Goal: Task Accomplishment & Management: Complete application form

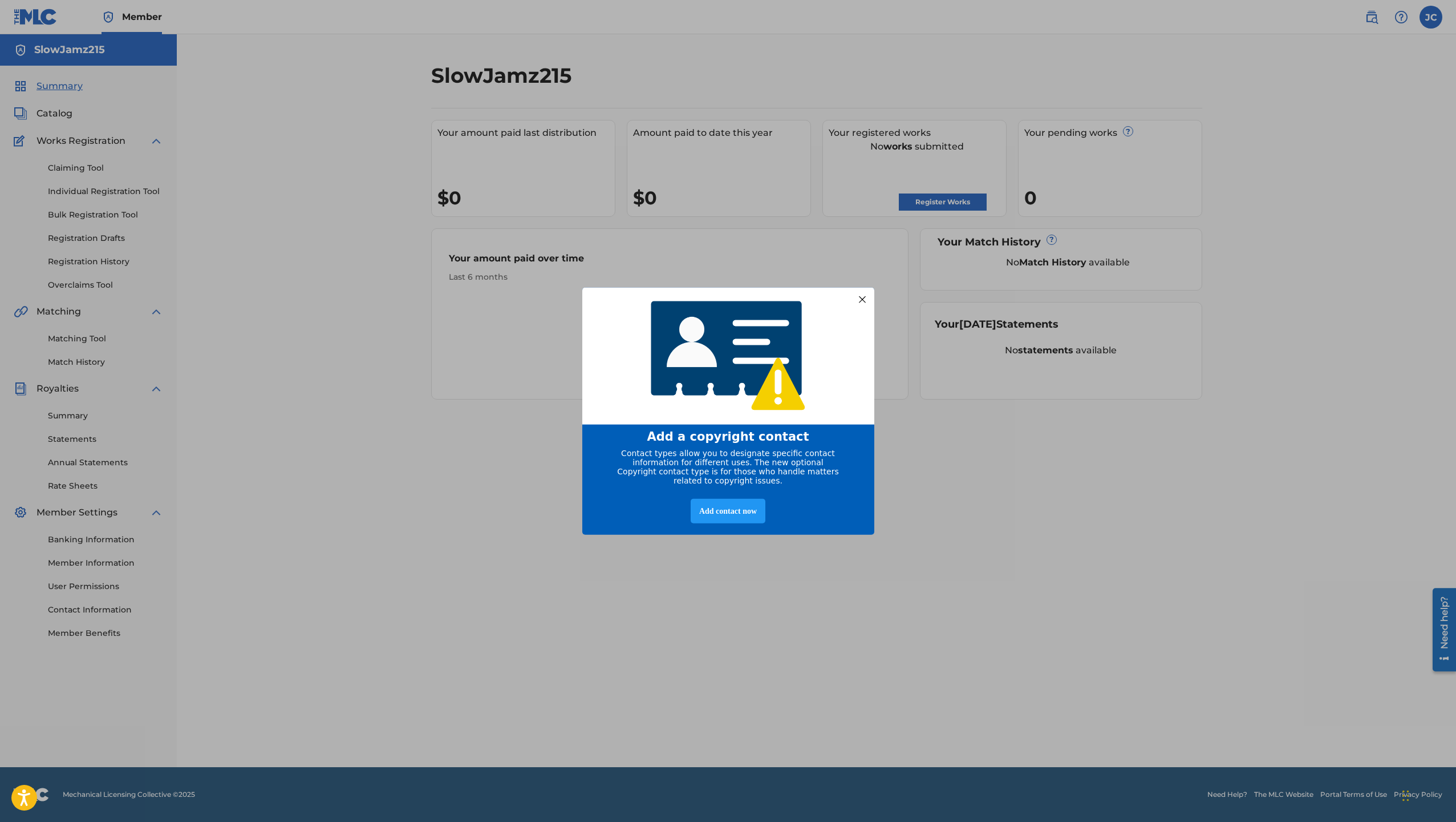
click at [857, 299] on div at bounding box center [862, 299] width 15 height 15
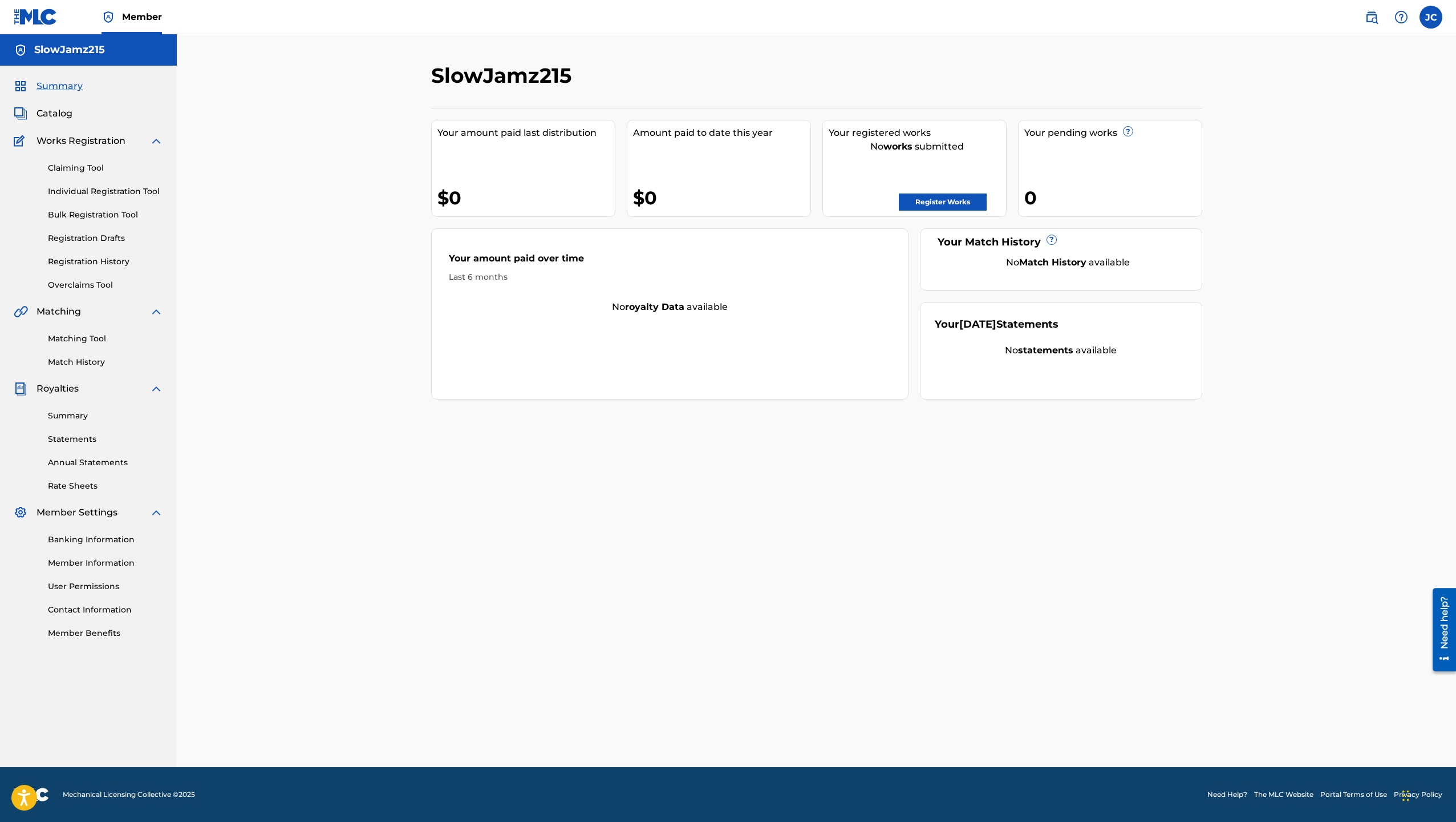
click at [937, 210] on link "Register Works" at bounding box center [942, 202] width 88 height 17
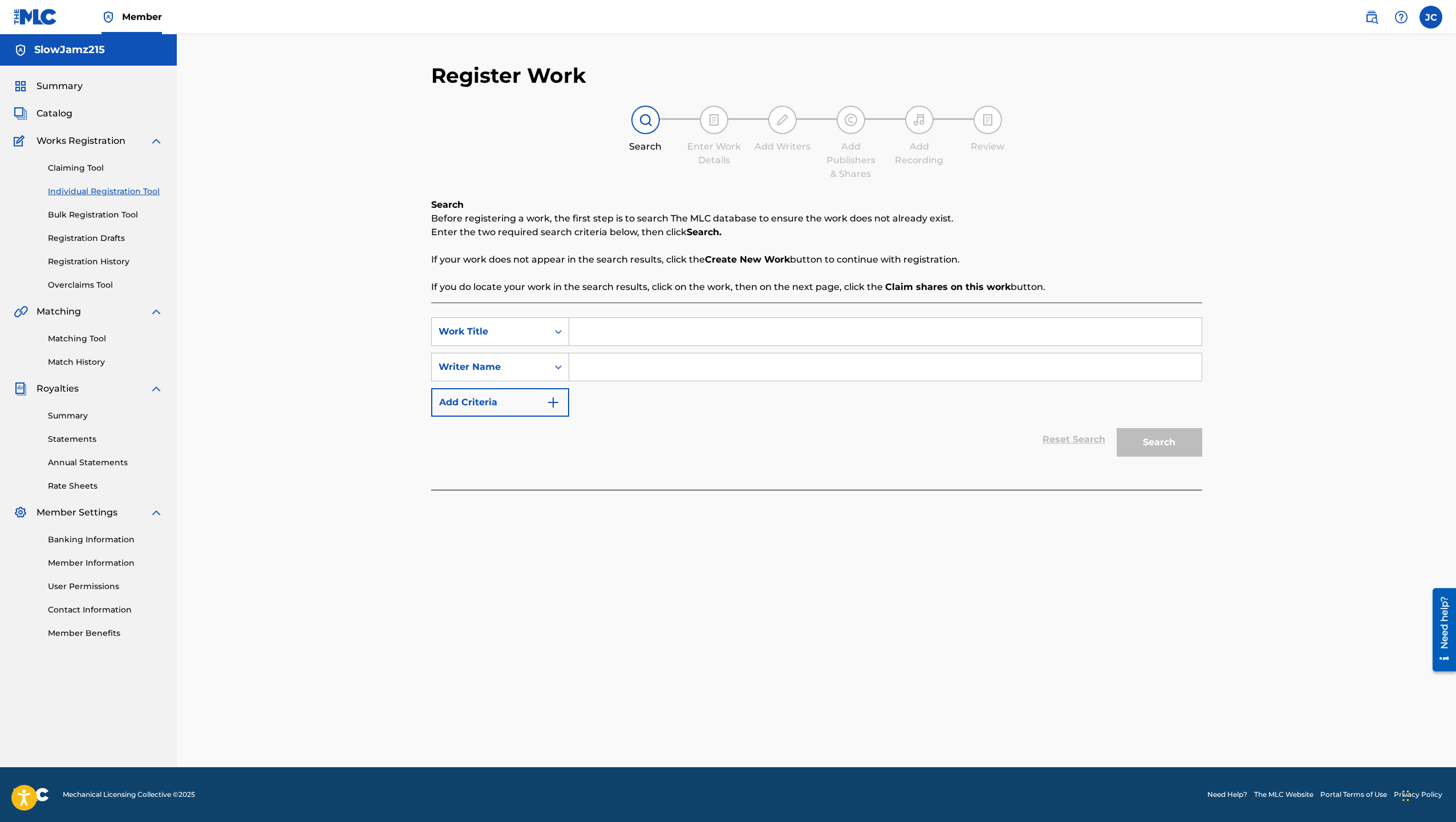
click at [576, 330] on input "Search Form" at bounding box center [885, 332] width 633 height 27
click at [559, 335] on icon "Search Form" at bounding box center [559, 332] width 11 height 11
click at [616, 167] on div "Search Enter Work Details Add Writers Add Publishers & Shares Add Recording Rev…" at bounding box center [817, 143] width 772 height 75
click at [645, 329] on input "Search Form" at bounding box center [885, 332] width 633 height 27
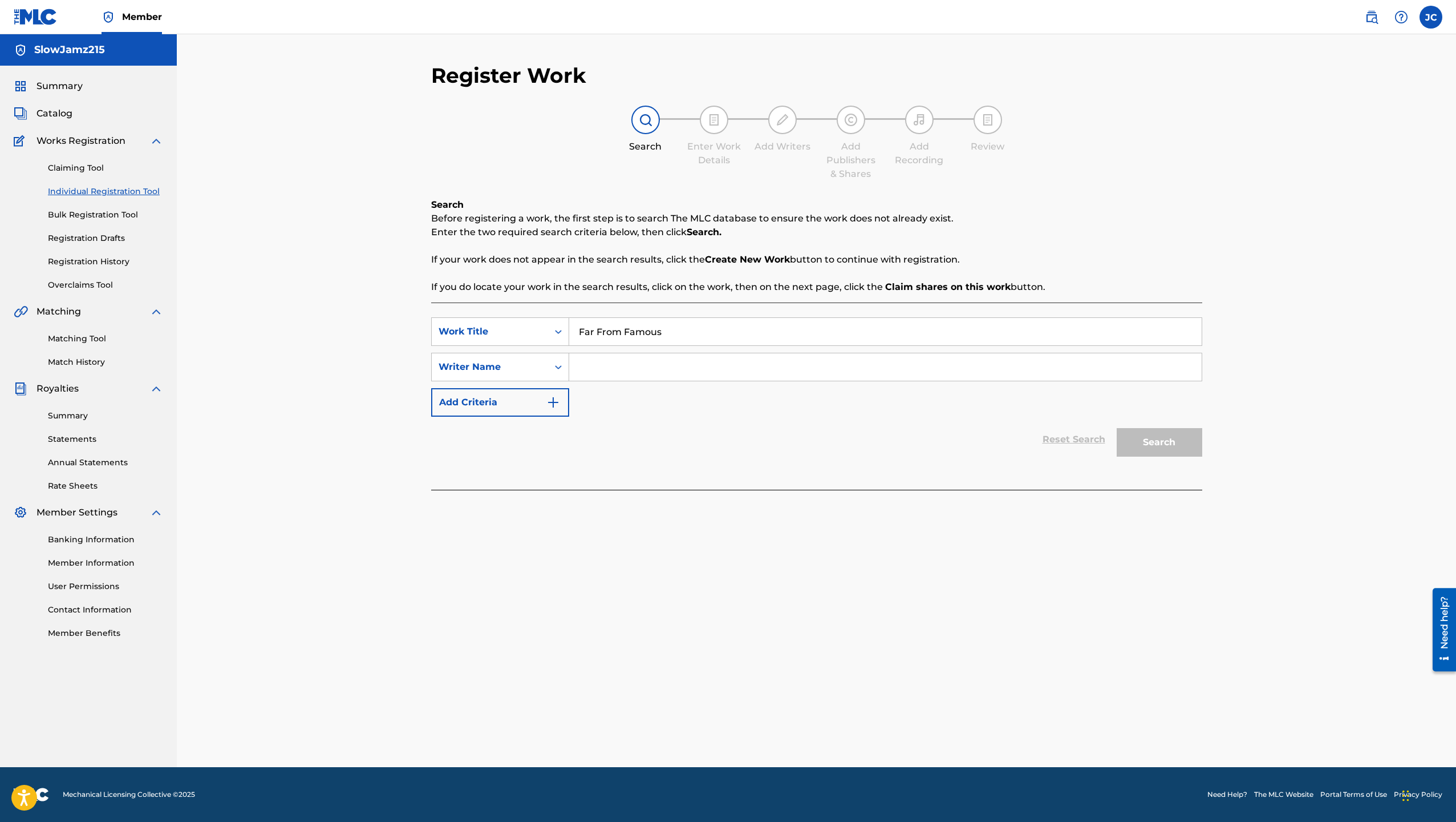
type input "Far From Famous"
click at [660, 370] on input "Search Form" at bounding box center [885, 367] width 633 height 27
type input "[PERSON_NAME]"
click at [1194, 435] on button "Search" at bounding box center [1159, 442] width 85 height 28
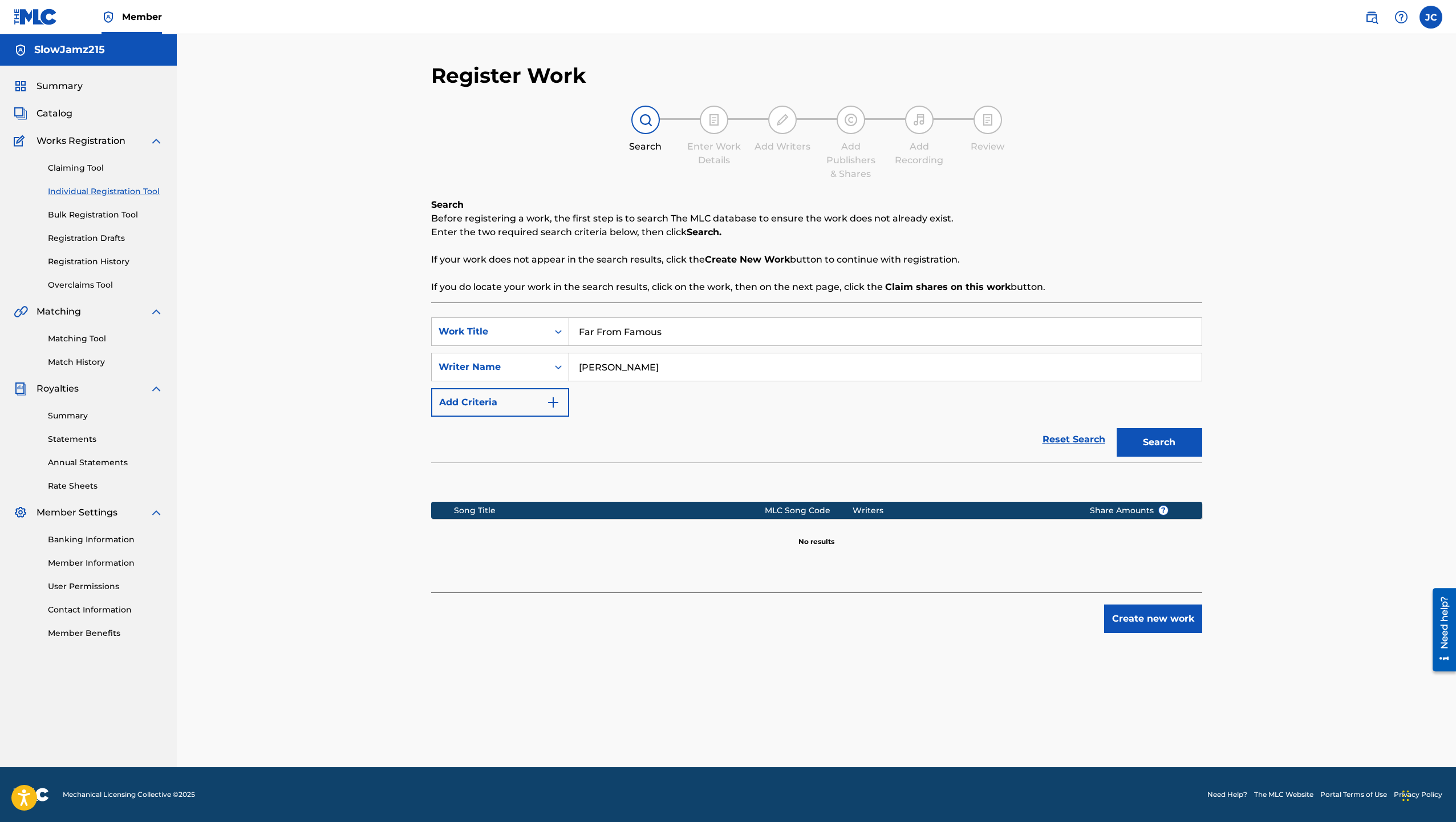
drag, startPoint x: 665, startPoint y: 329, endPoint x: 571, endPoint y: 329, distance: 94.0
click at [572, 329] on input "Far From Famous" at bounding box center [885, 332] width 633 height 27
type input "Love Me Back"
click at [1117, 428] on button "Search" at bounding box center [1159, 442] width 85 height 28
click at [558, 362] on icon "Search Form" at bounding box center [559, 367] width 11 height 11
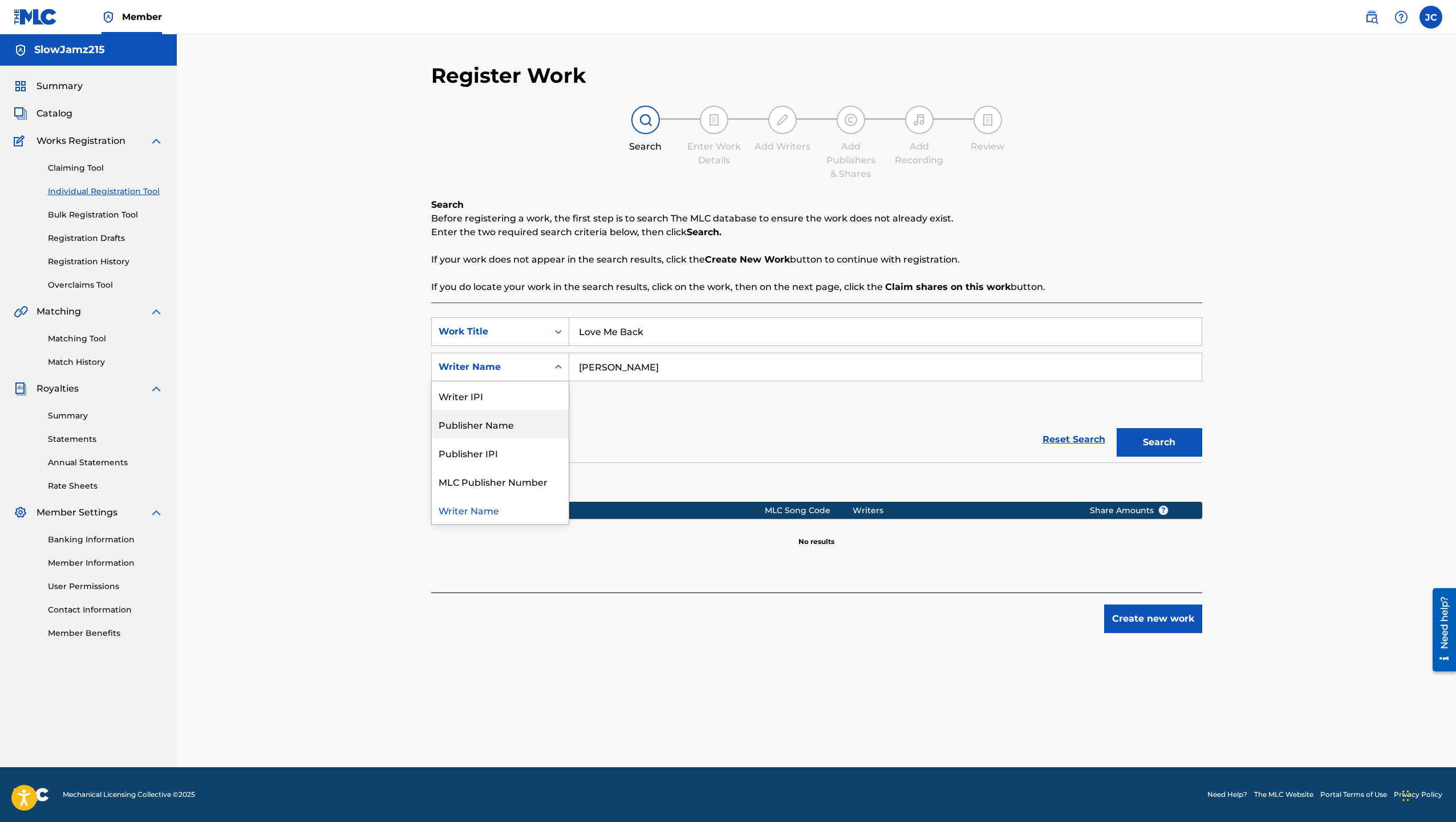
click at [547, 413] on div "Publisher Name" at bounding box center [501, 424] width 137 height 28
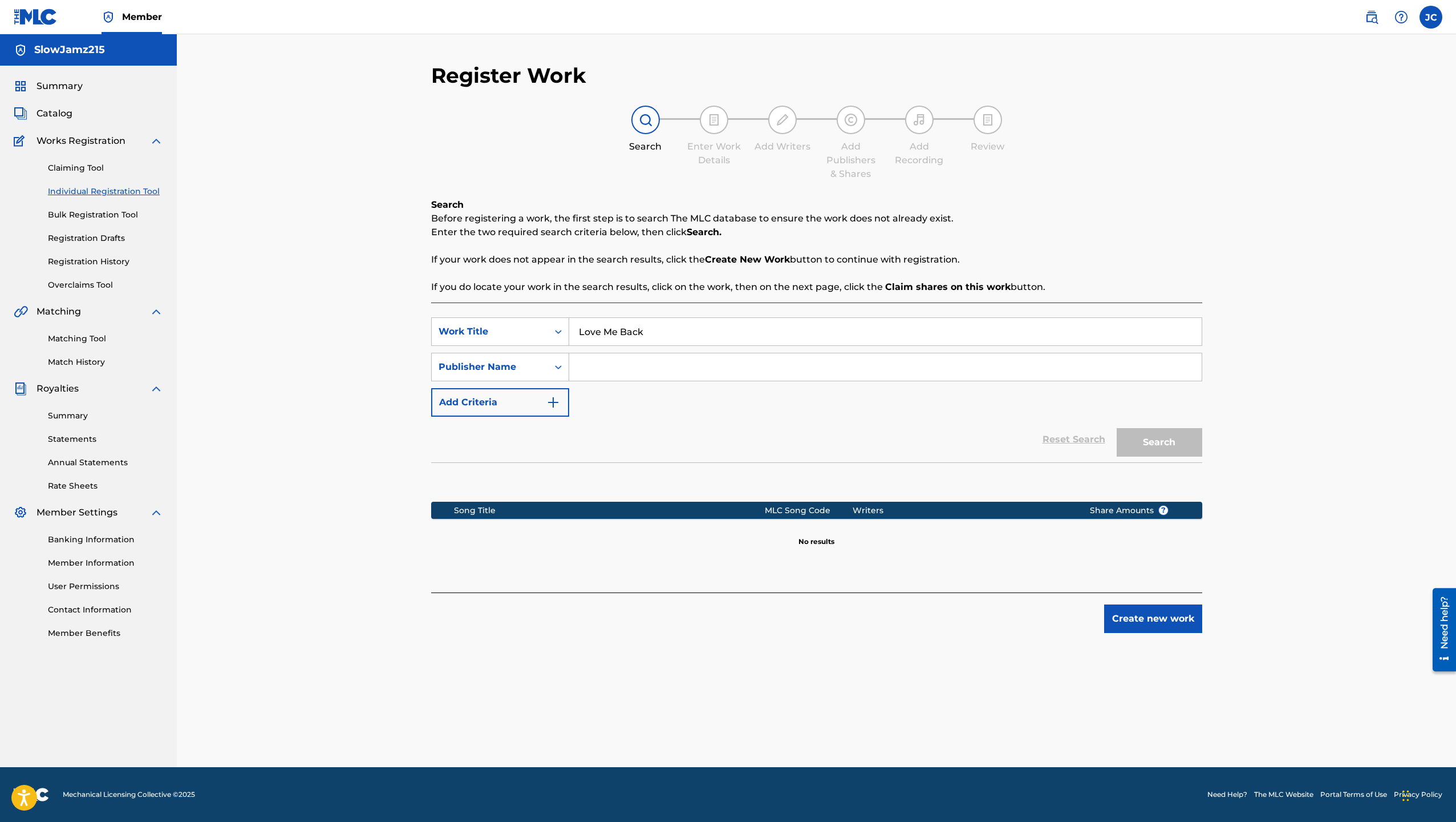
click at [652, 366] on input "Search Form" at bounding box center [885, 367] width 633 height 27
click at [1117, 428] on button "Search" at bounding box center [1159, 442] width 85 height 28
drag, startPoint x: 648, startPoint y: 372, endPoint x: 530, endPoint y: 373, distance: 118.0
click at [530, 373] on div "SearchWithCriteria24877821-d2cd-4740-9323-971a5eb4b5cb Publisher Name Slowjamz2…" at bounding box center [817, 366] width 772 height 28
type input "S"
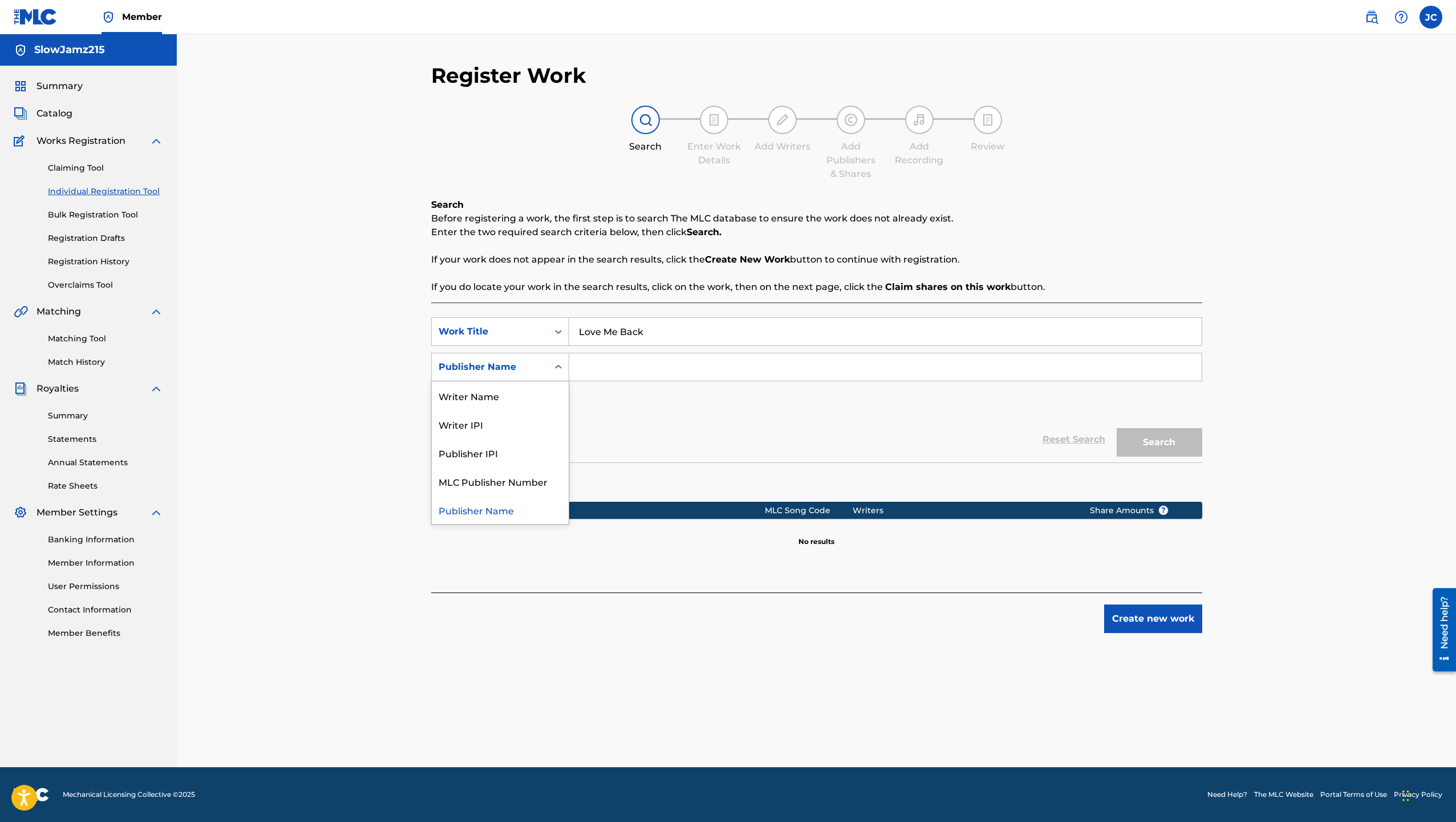
click at [551, 369] on div "Search Form" at bounding box center [558, 366] width 20 height 20
click at [518, 404] on div "Writer Name" at bounding box center [501, 395] width 137 height 28
drag, startPoint x: 668, startPoint y: 357, endPoint x: 662, endPoint y: 353, distance: 7.2
click at [666, 356] on input "Search Form" at bounding box center [885, 367] width 633 height 27
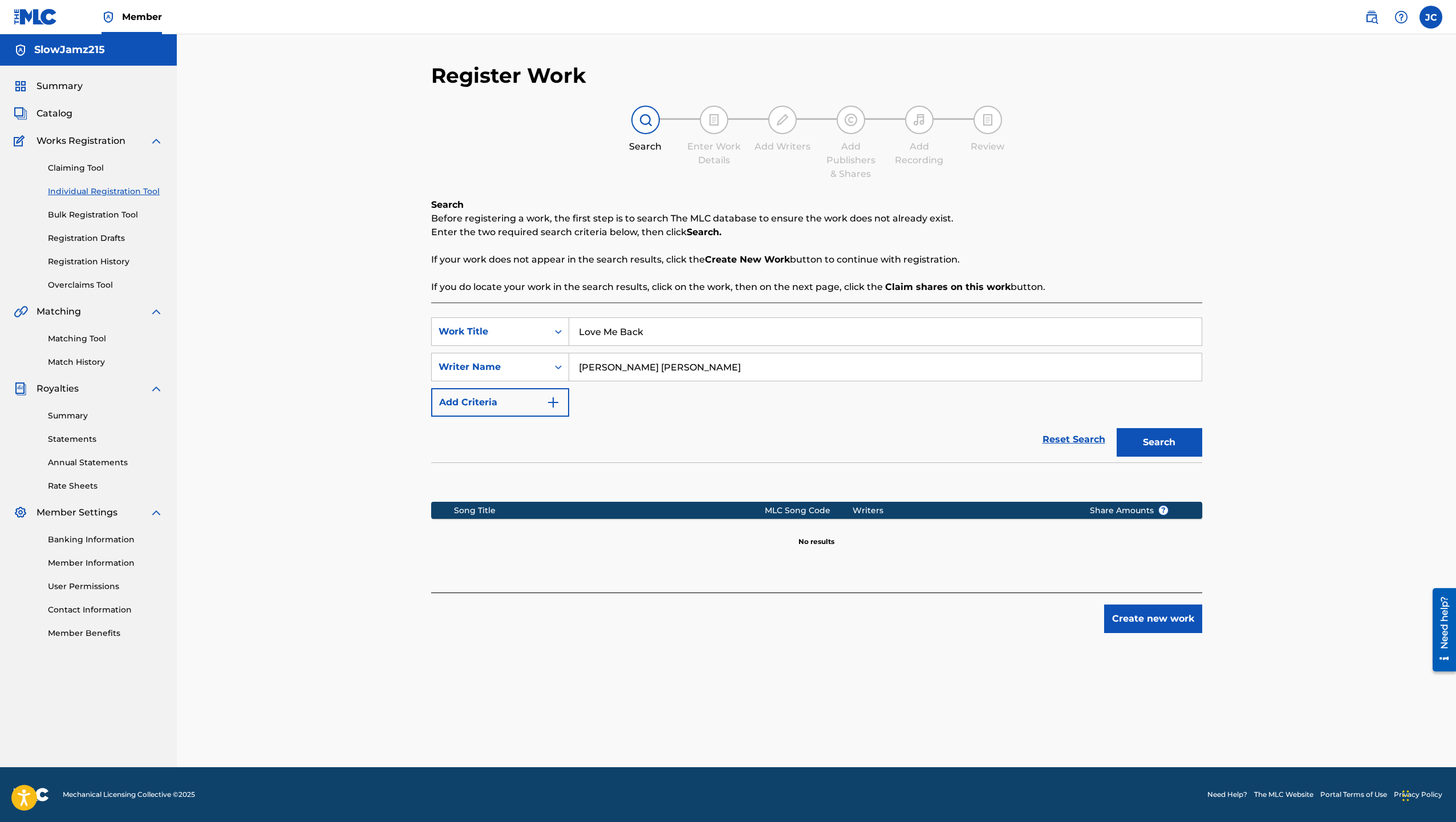
type input "[PERSON_NAME] [PERSON_NAME]"
click at [1130, 434] on button "Search" at bounding box center [1159, 442] width 85 height 28
click at [1172, 622] on button "Create new work" at bounding box center [1154, 618] width 98 height 28
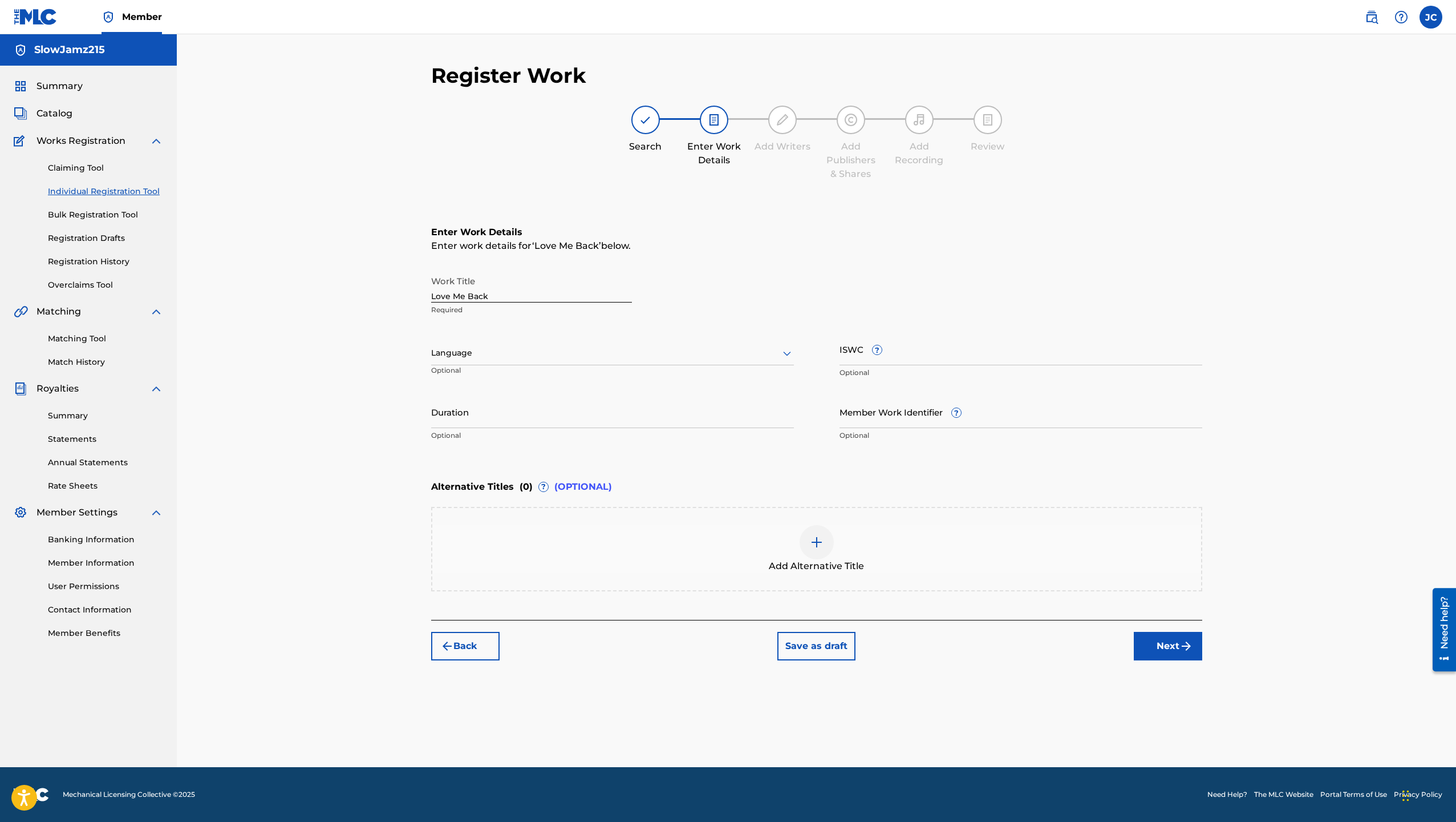
click at [526, 356] on div at bounding box center [613, 353] width 363 height 15
click at [504, 383] on div "English" at bounding box center [613, 378] width 362 height 26
click at [111, 212] on link "Bulk Registration Tool" at bounding box center [105, 215] width 115 height 12
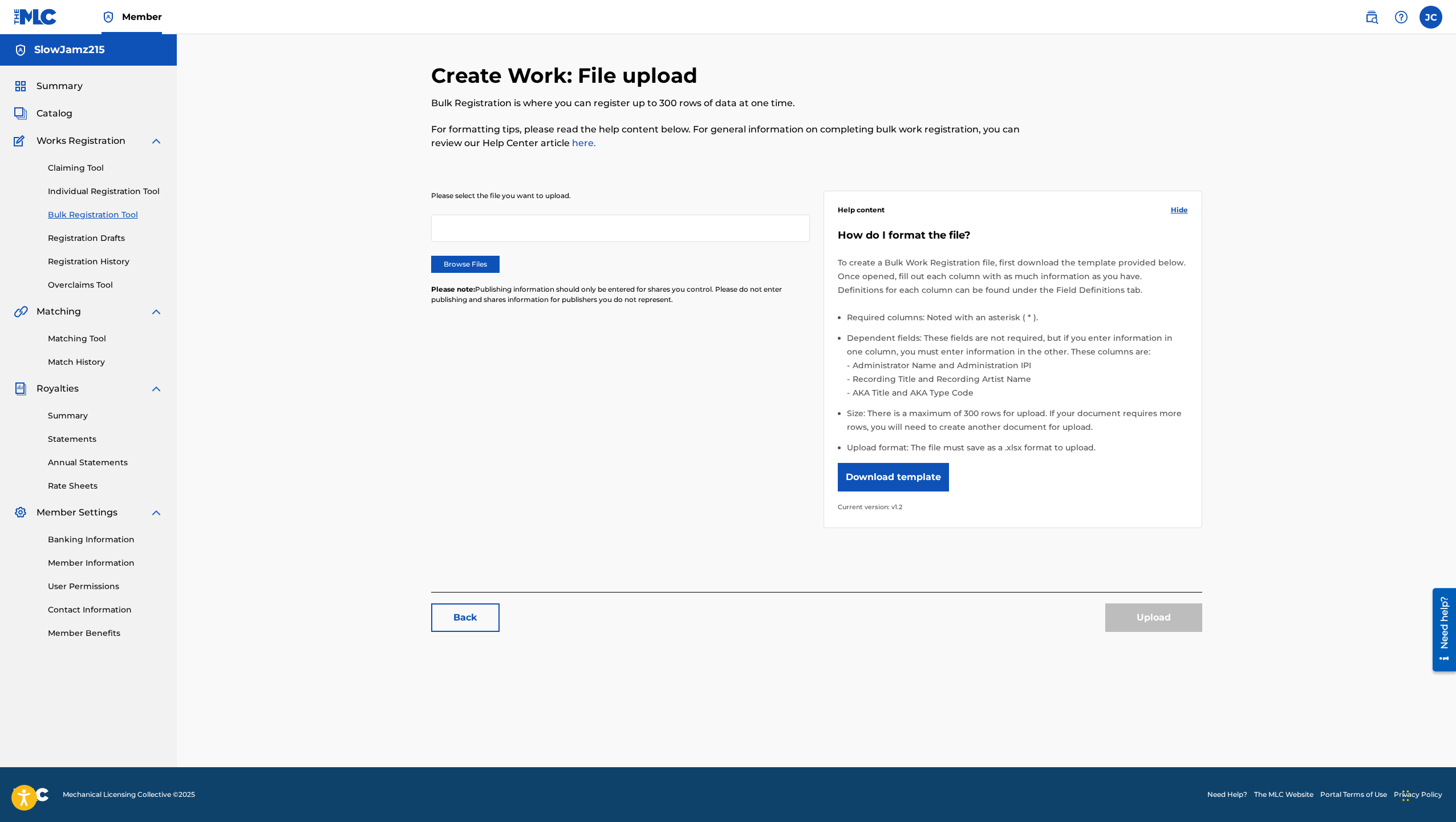
click at [94, 165] on link "Claiming Tool" at bounding box center [105, 168] width 115 height 12
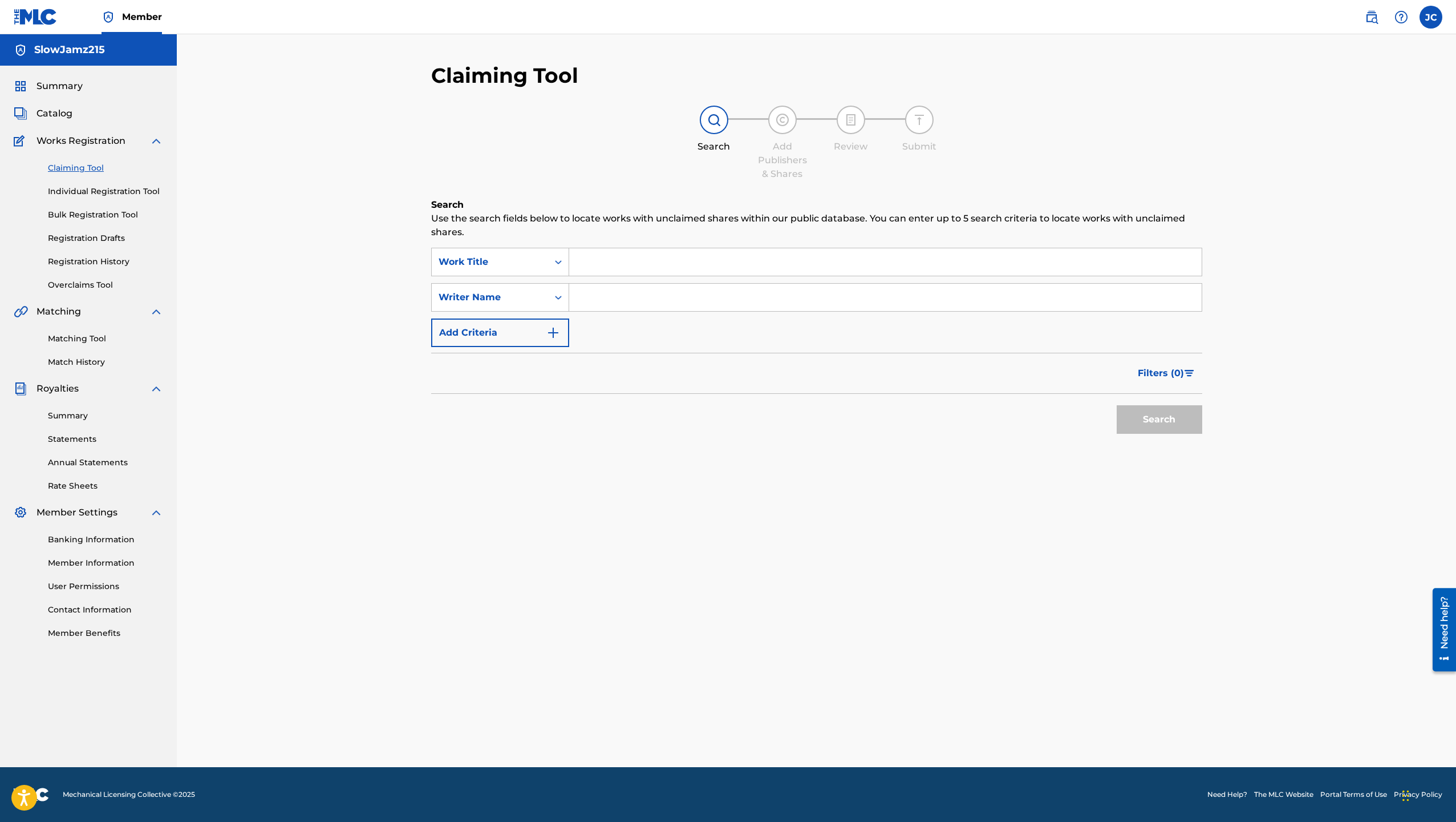
click at [102, 218] on link "Bulk Registration Tool" at bounding box center [105, 215] width 115 height 12
